Goal: Obtain resource: Obtain resource

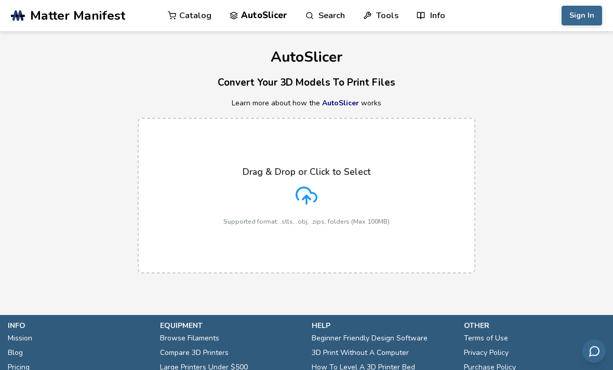
click at [199, 18] on link "Catalog" at bounding box center [190, 15] width 44 height 31
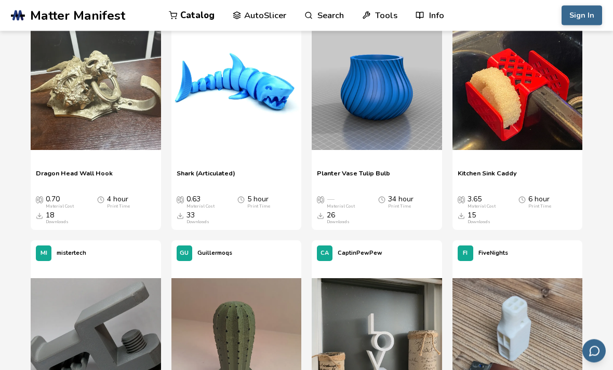
scroll to position [7754, 0]
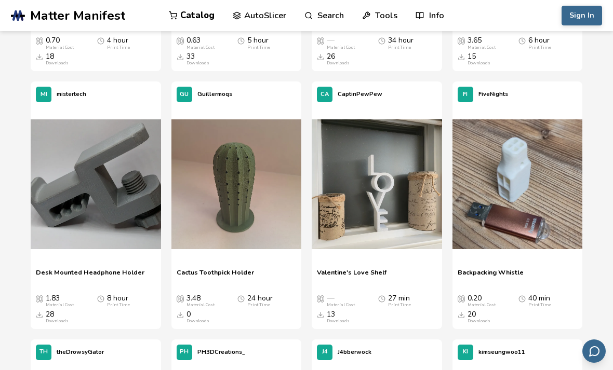
click at [361, 268] on span "Valentine's Love Shelf" at bounding box center [352, 276] width 70 height 16
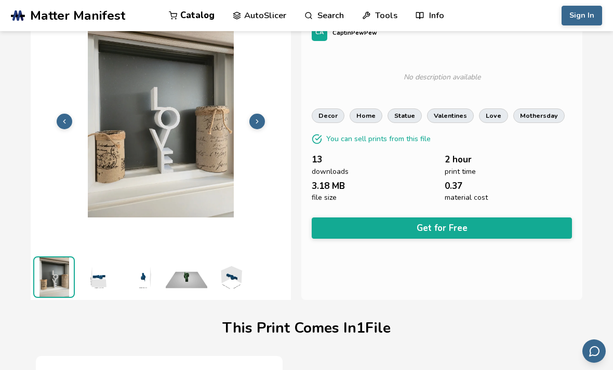
scroll to position [49, 0]
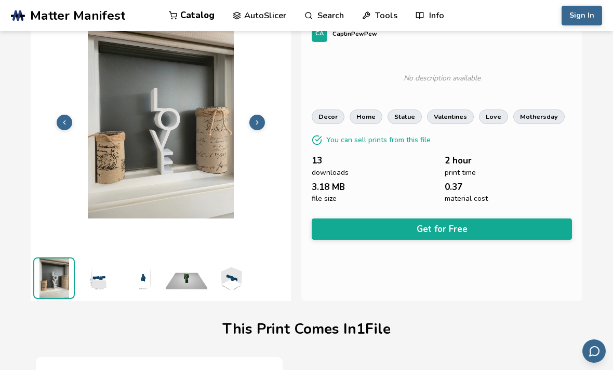
click at [94, 272] on img at bounding box center [98, 279] width 42 height 42
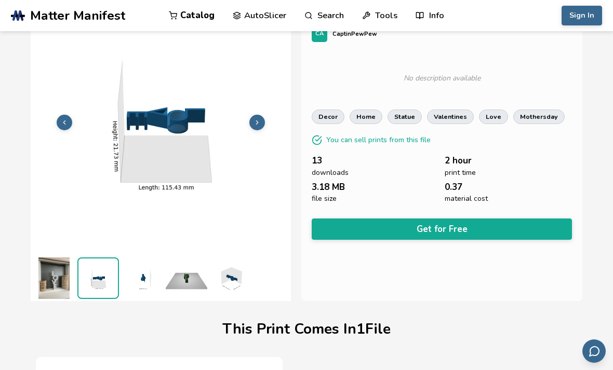
click at [143, 279] on img at bounding box center [143, 279] width 42 height 42
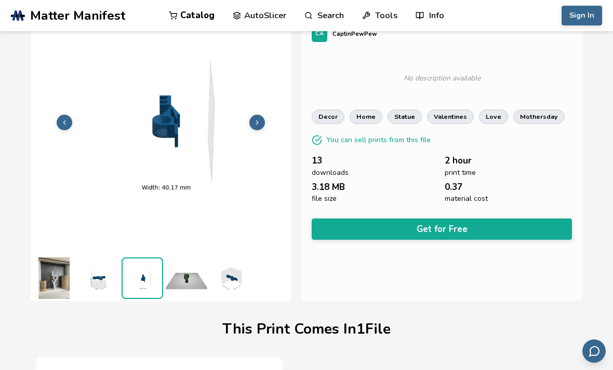
click at [187, 282] on img at bounding box center [187, 279] width 42 height 42
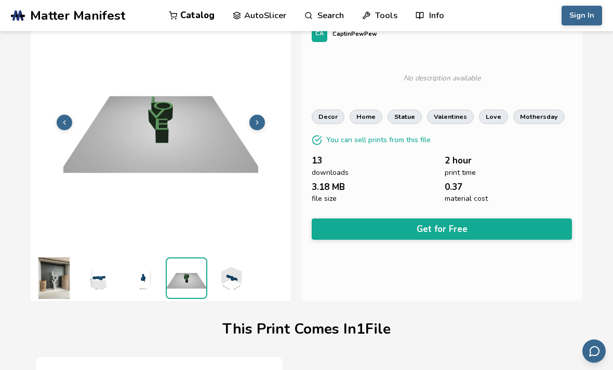
click at [148, 279] on img at bounding box center [143, 279] width 42 height 42
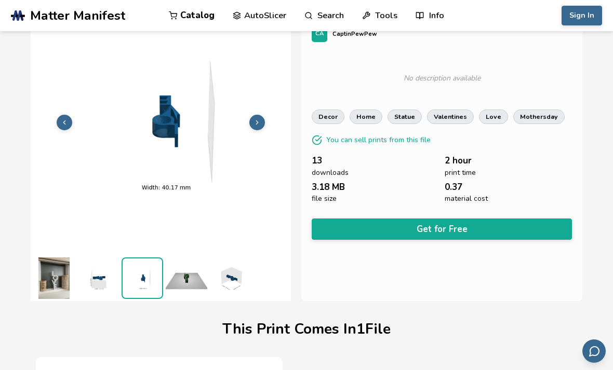
click at [100, 284] on img at bounding box center [98, 279] width 42 height 42
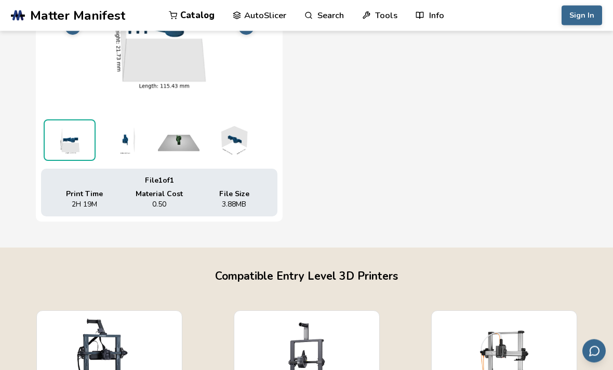
scroll to position [376, 0]
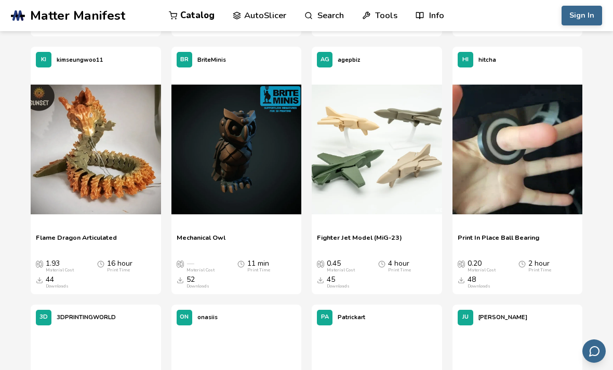
scroll to position [824, 0]
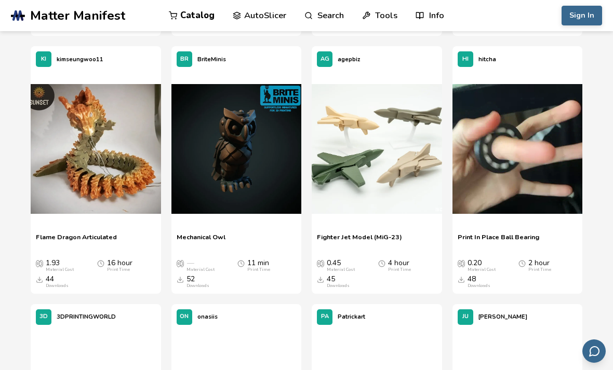
click at [198, 235] on span "Mechanical Owl" at bounding box center [201, 241] width 49 height 16
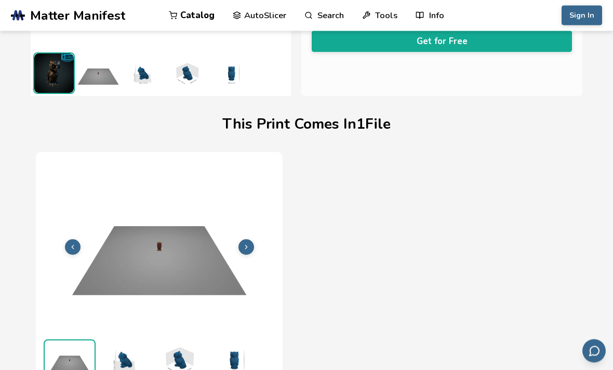
scroll to position [349, 0]
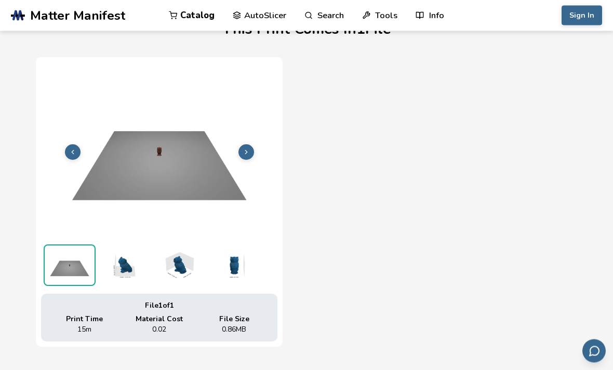
click at [127, 263] on img at bounding box center [124, 266] width 52 height 42
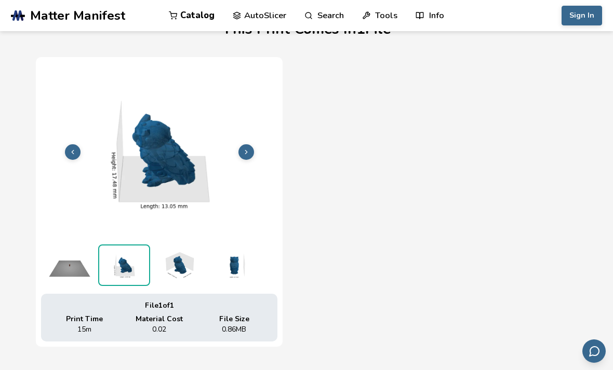
click at [181, 256] on img at bounding box center [179, 266] width 52 height 42
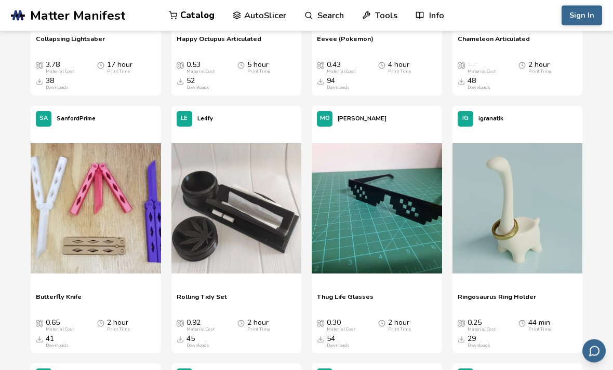
scroll to position [1301, 0]
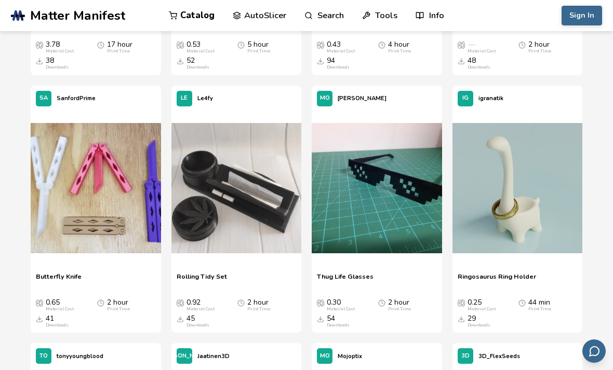
click at [519, 279] on span "Ringosaurus Ring Holder" at bounding box center [497, 281] width 78 height 16
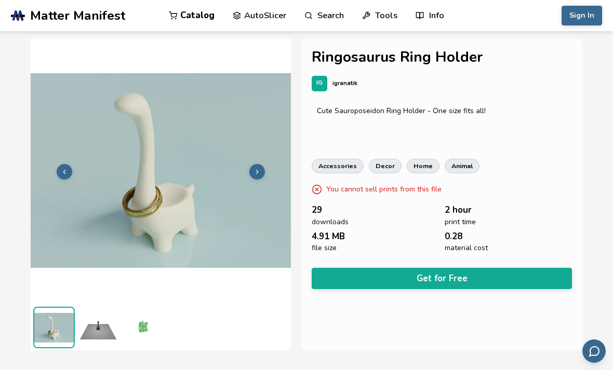
click at [102, 317] on img at bounding box center [98, 328] width 42 height 42
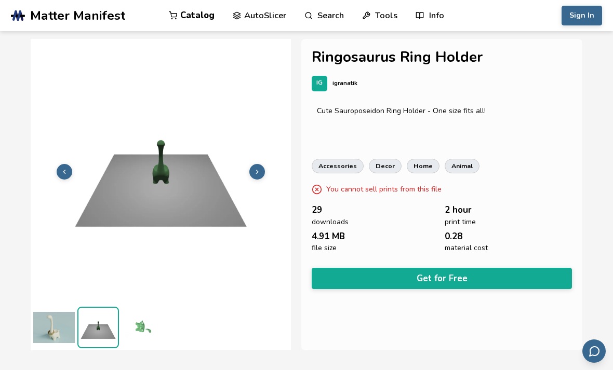
click at [148, 329] on img at bounding box center [143, 328] width 42 height 42
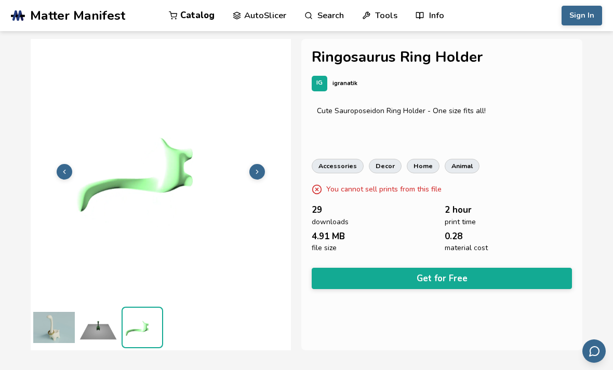
click at [53, 322] on img at bounding box center [54, 328] width 42 height 42
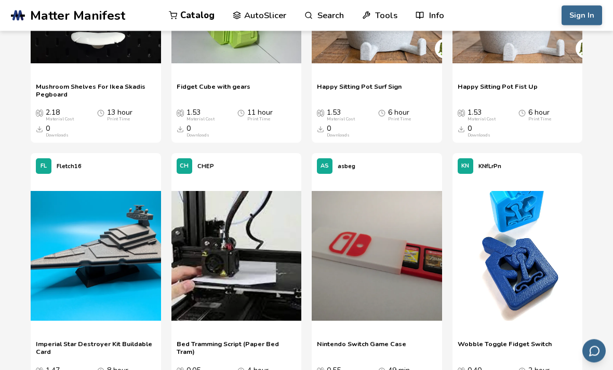
scroll to position [2523, 0]
click at [355, 225] on img at bounding box center [377, 256] width 130 height 130
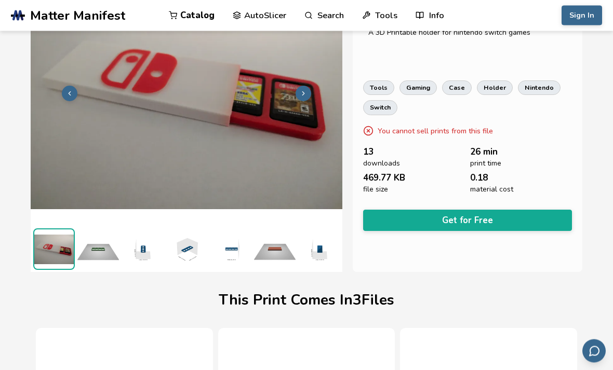
click at [135, 229] on img at bounding box center [143, 250] width 42 height 42
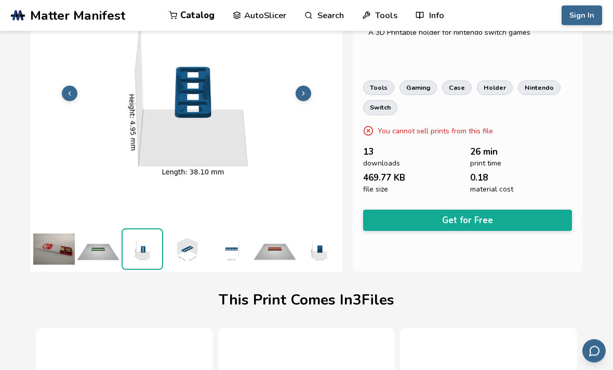
scroll to position [78, 0]
click at [189, 252] on img at bounding box center [187, 250] width 42 height 42
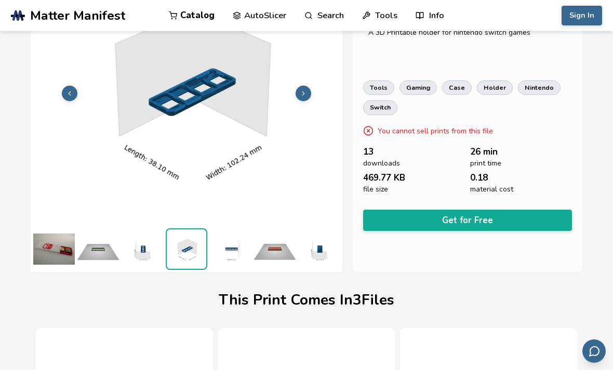
click at [272, 254] on img at bounding box center [275, 250] width 42 height 42
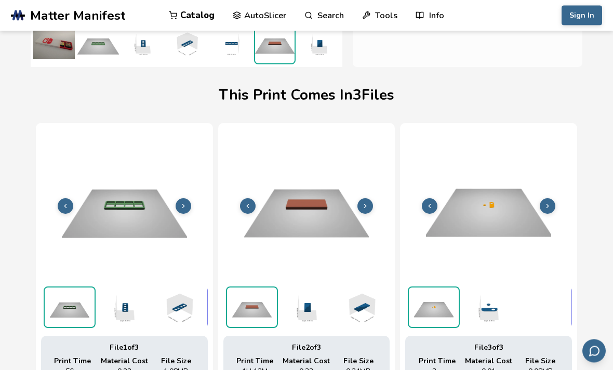
scroll to position [327, 0]
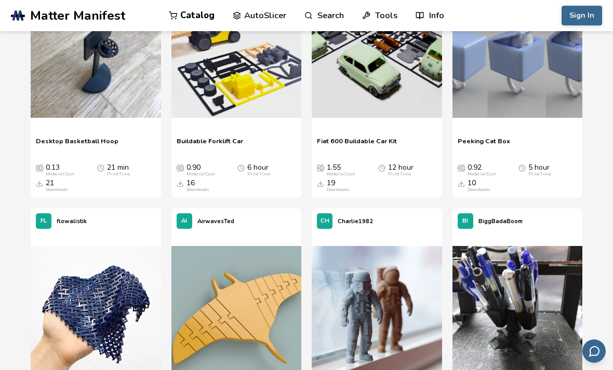
scroll to position [6728, 0]
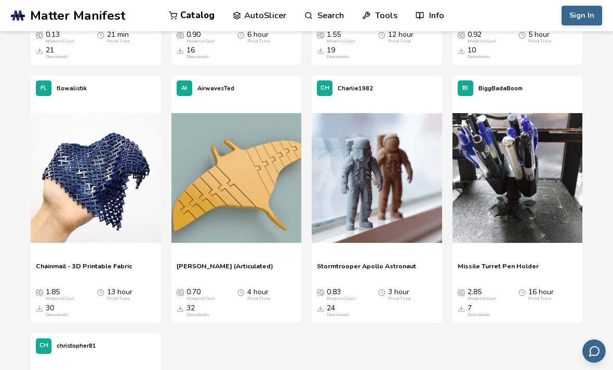
click at [339, 262] on span "Stormtrooper Apollo Astronaut" at bounding box center [366, 270] width 99 height 16
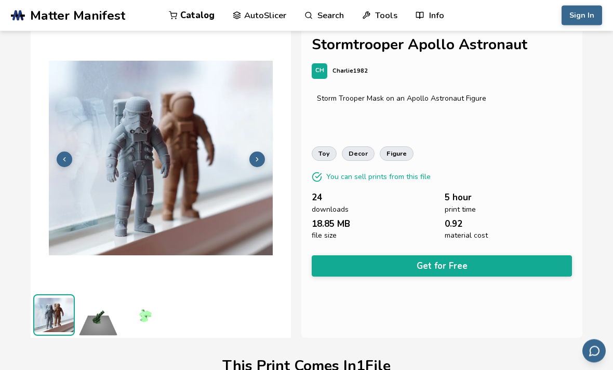
scroll to position [11, 0]
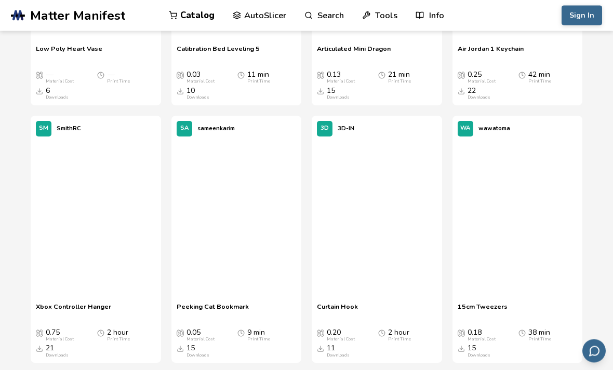
scroll to position [11073, 0]
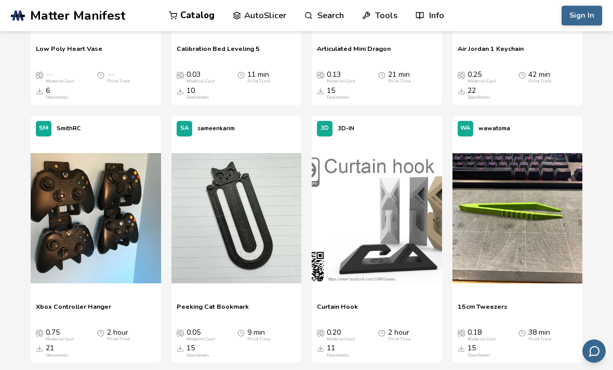
click at [504, 265] on div at bounding box center [517, 220] width 130 height 156
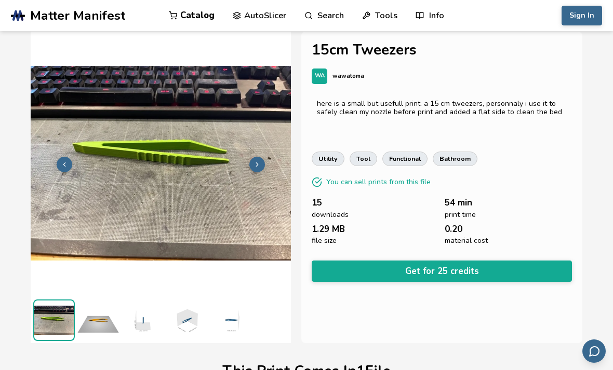
scroll to position [20, 0]
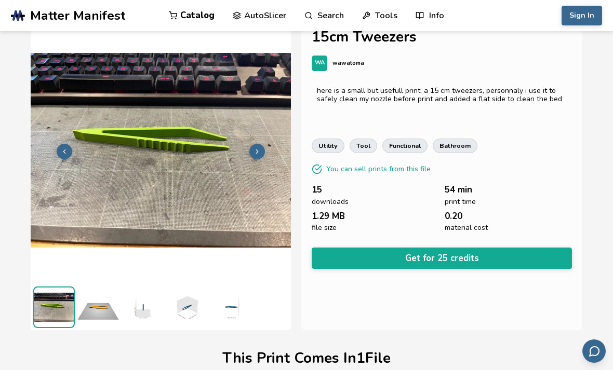
click at [100, 301] on img at bounding box center [98, 308] width 42 height 42
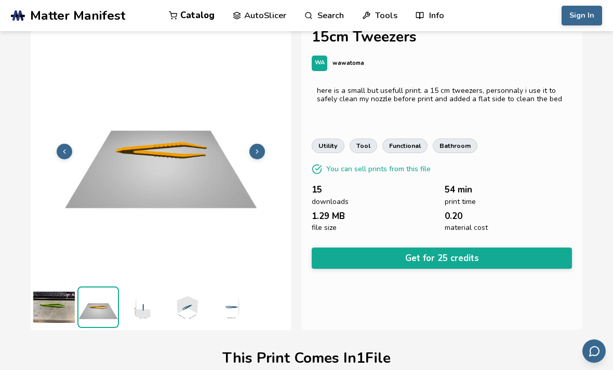
click at [138, 305] on img at bounding box center [143, 308] width 42 height 42
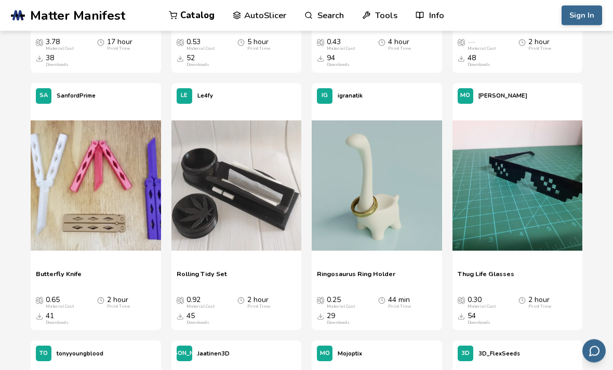
scroll to position [1303, 0]
click at [366, 271] on span "Ringosaurus Ring Holder" at bounding box center [356, 278] width 78 height 16
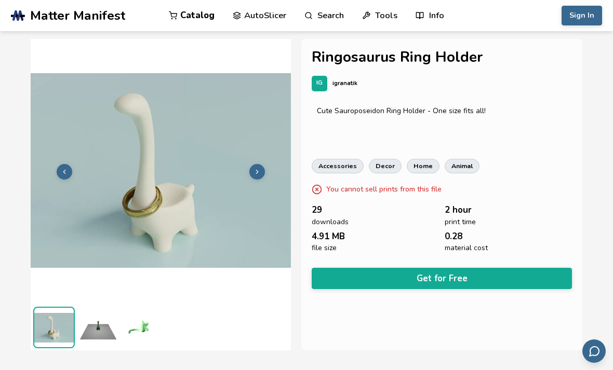
click at [499, 273] on button "Get for Free" at bounding box center [442, 278] width 260 height 21
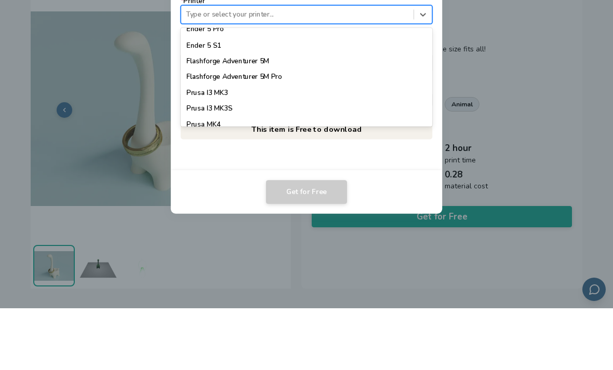
scroll to position [812, 0]
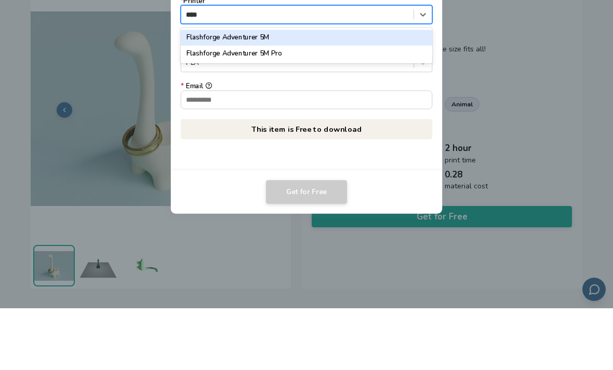
type input "****"
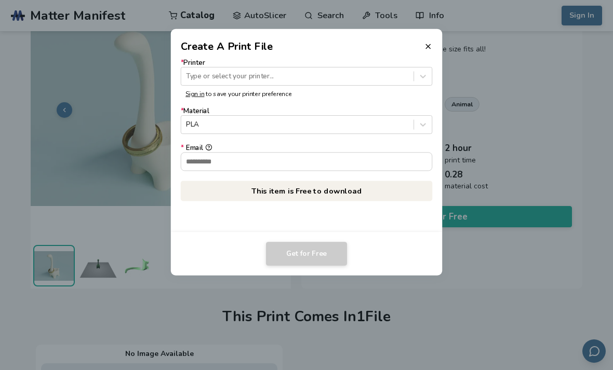
click at [509, 99] on dialog "Create A Print File * Printer Type or select your printer... Sign in to save yo…" at bounding box center [307, 185] width 582 height 352
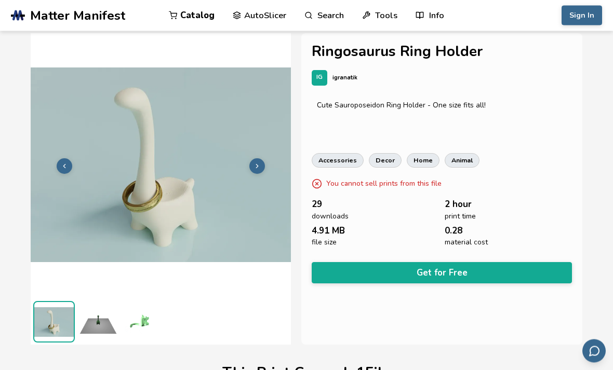
scroll to position [0, 0]
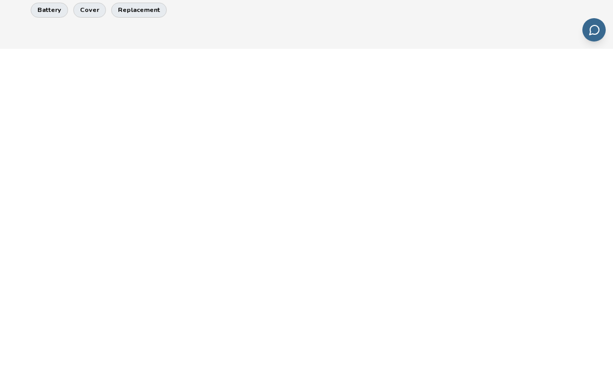
scroll to position [321, 0]
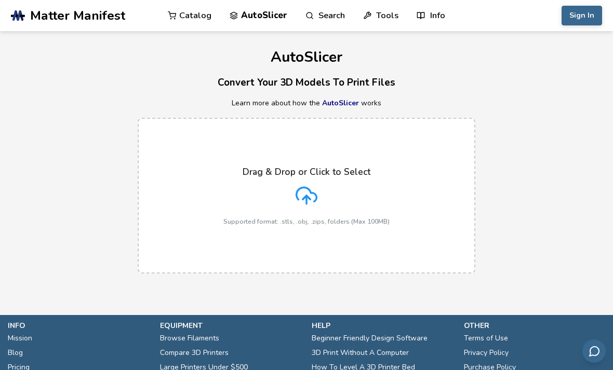
scroll to position [1, 0]
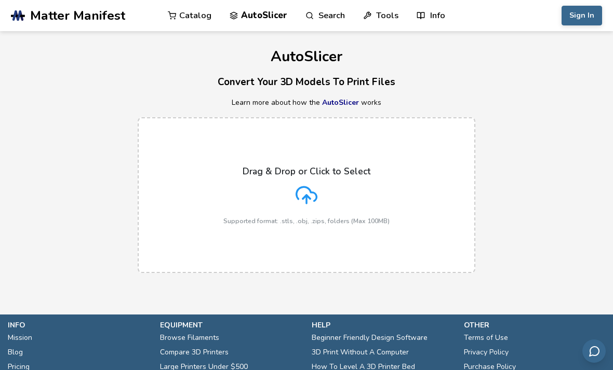
click at [304, 188] on icon at bounding box center [306, 195] width 22 height 22
click at [0, 0] on input "Drag & Drop or Click to Select Supported format: .stls, .obj, .zips, folders (M…" at bounding box center [0, 0] width 0 height 0
click at [198, 18] on link "Catalog" at bounding box center [190, 15] width 44 height 31
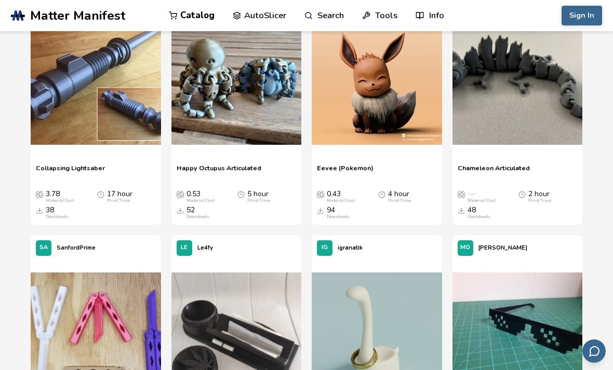
scroll to position [1382, 0]
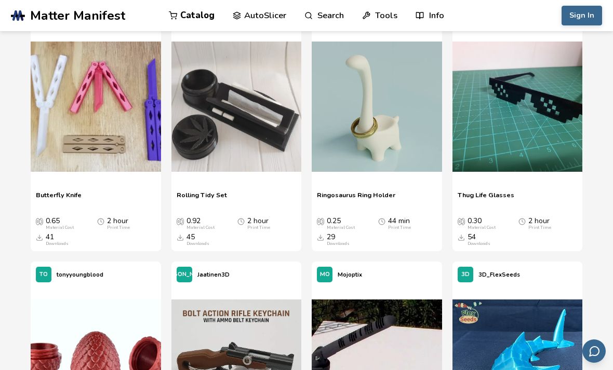
click at [337, 193] on span "Ringosaurus Ring Holder" at bounding box center [356, 199] width 78 height 16
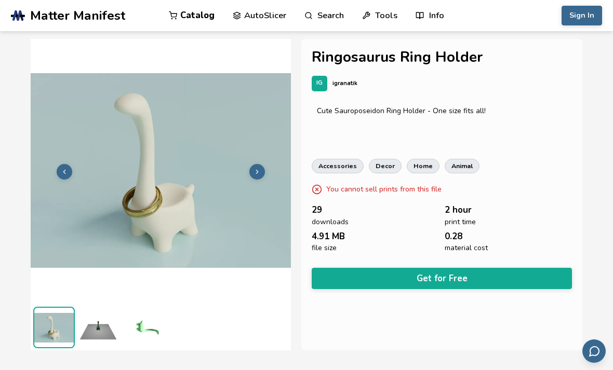
click at [371, 275] on button "Get for Free" at bounding box center [442, 278] width 260 height 21
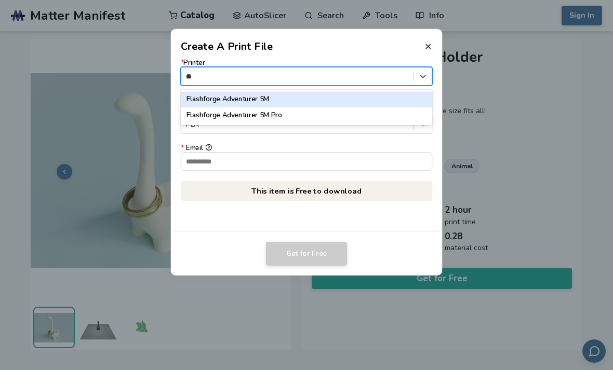
click at [201, 97] on div "Flashforge Adventurer 5M" at bounding box center [307, 99] width 252 height 16
type input "**"
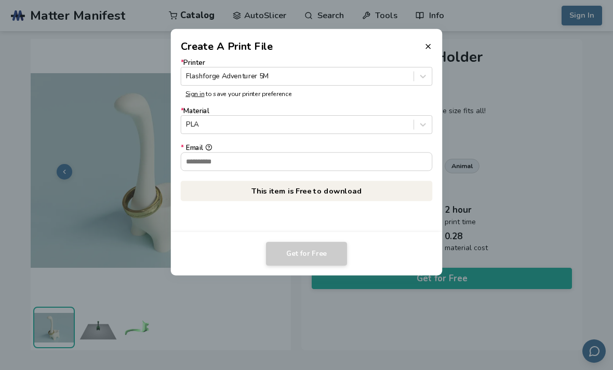
click at [203, 169] on input "* Email" at bounding box center [306, 162] width 251 height 18
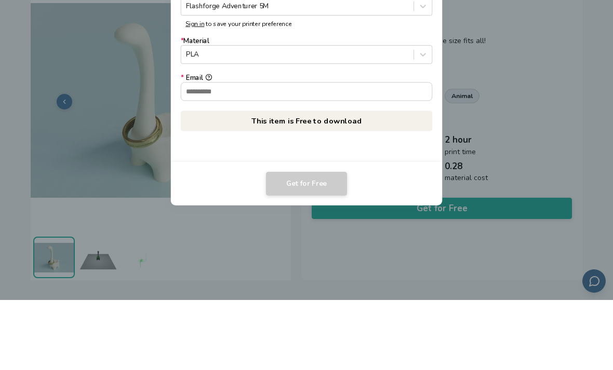
type input "**********"
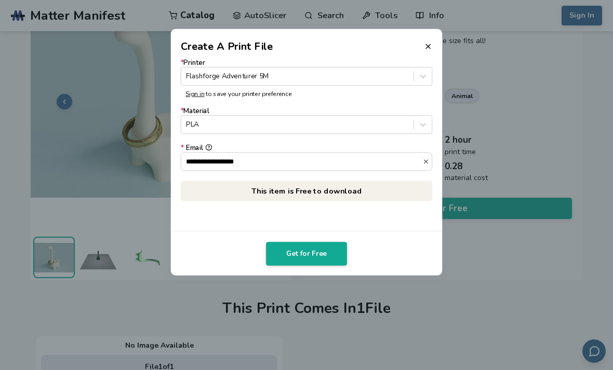
click at [290, 258] on button "Get for Free" at bounding box center [306, 254] width 81 height 24
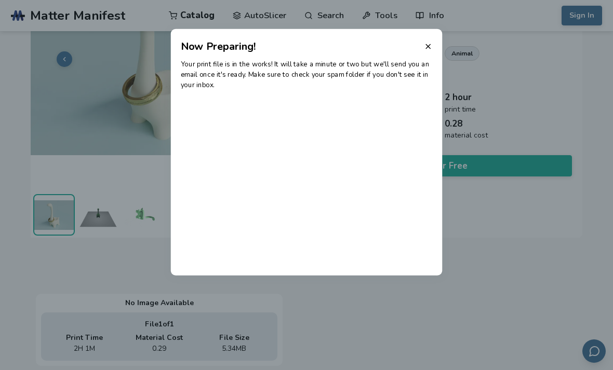
scroll to position [146, 0]
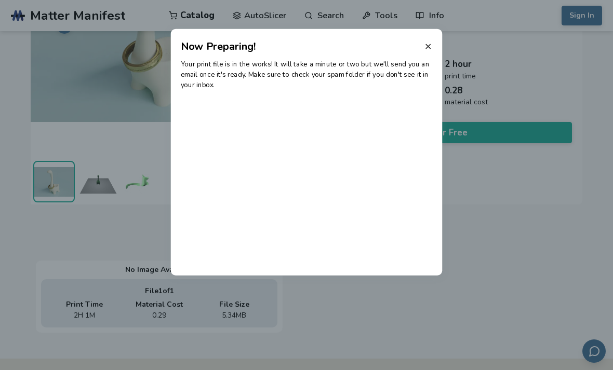
click at [427, 44] on icon at bounding box center [428, 46] width 8 height 8
